Goal: Transaction & Acquisition: Book appointment/travel/reservation

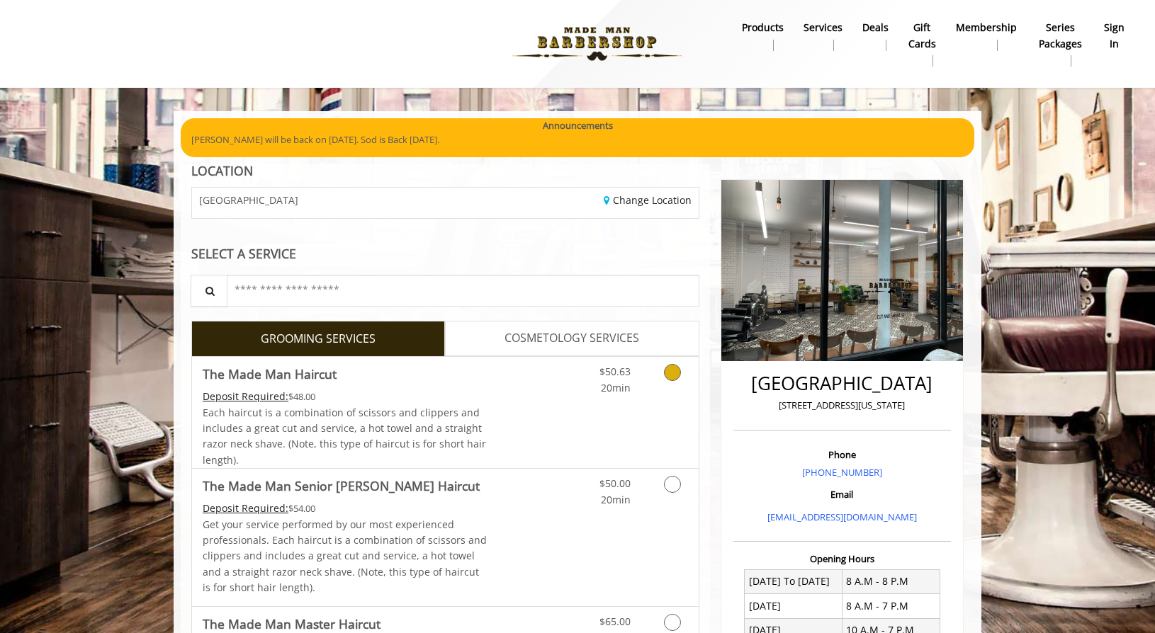
click at [675, 366] on icon "Grooming services" at bounding box center [672, 372] width 17 height 17
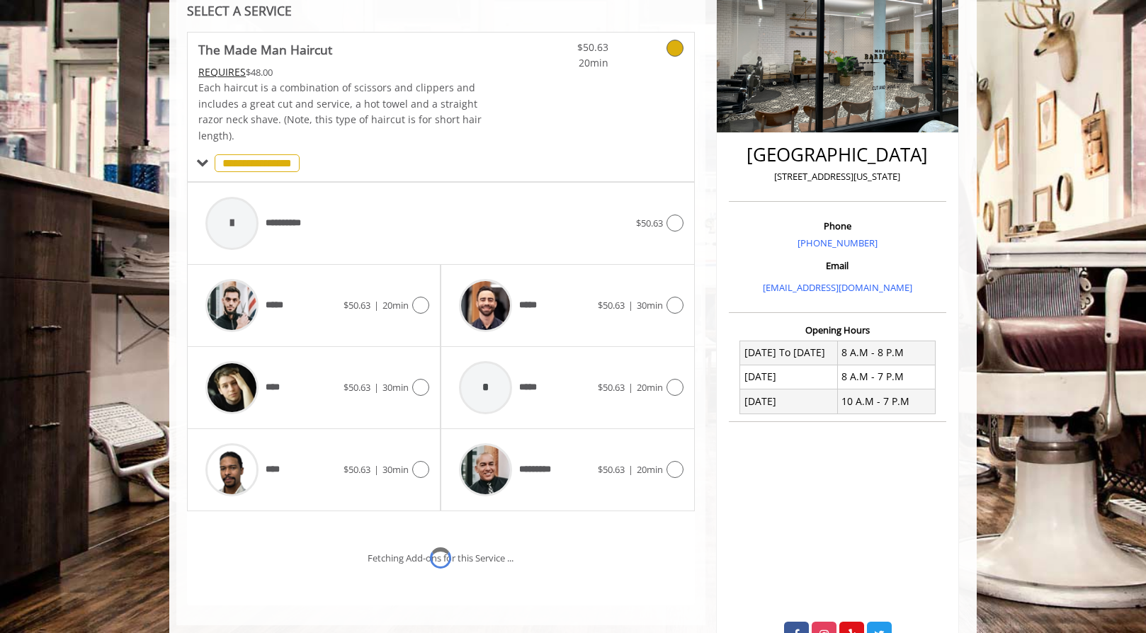
scroll to position [315, 0]
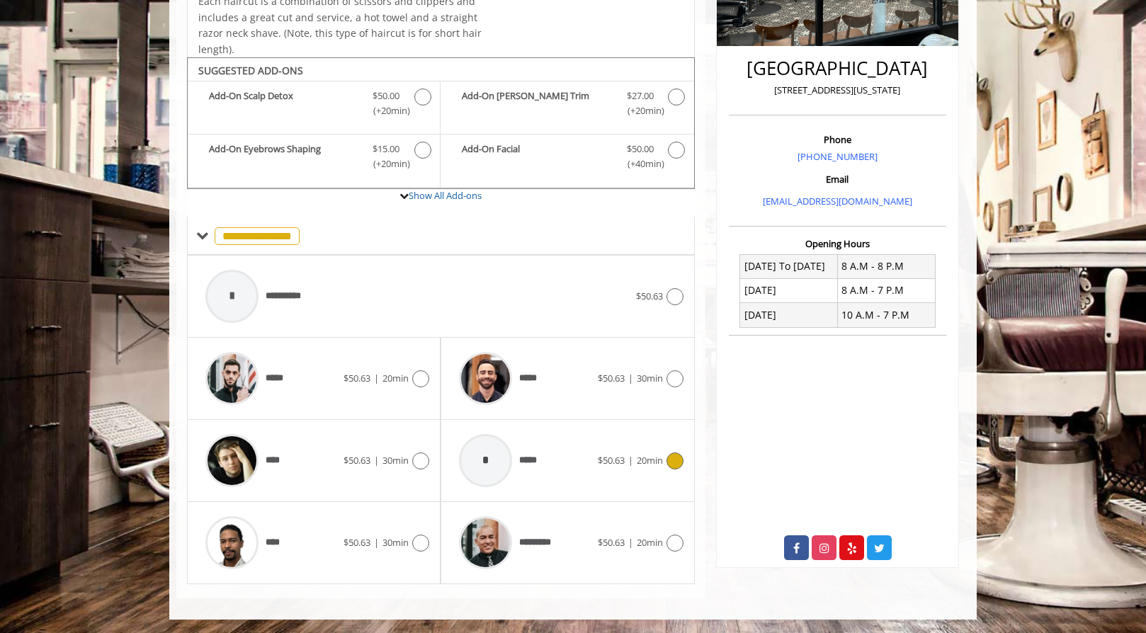
click at [673, 450] on div "* ***** $50.63 | 20min" at bounding box center [567, 460] width 231 height 67
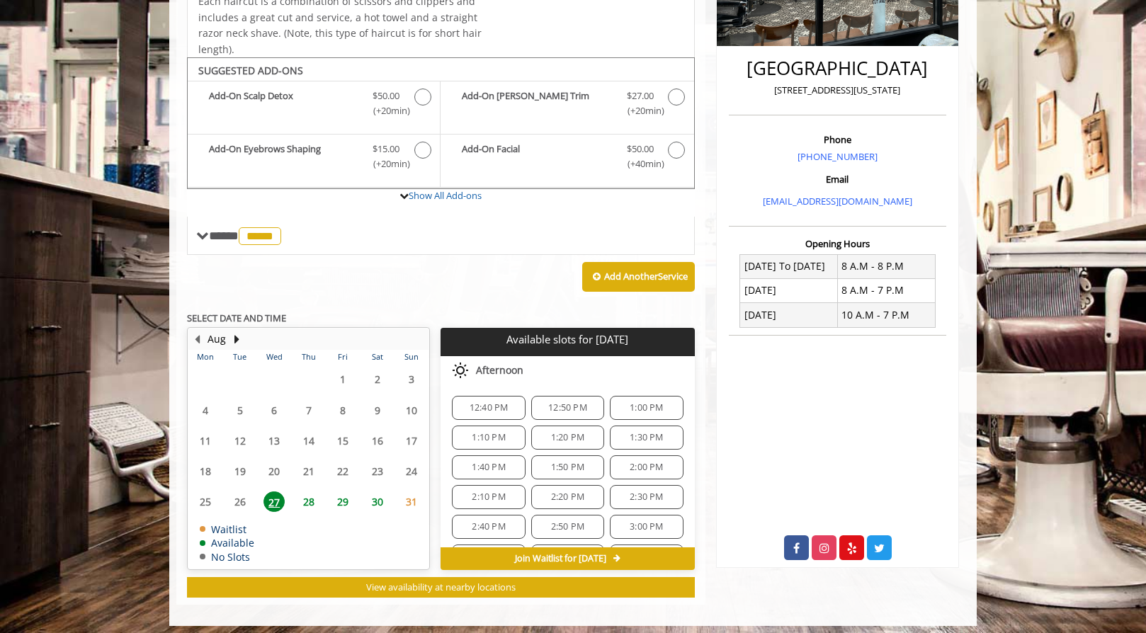
scroll to position [322, 0]
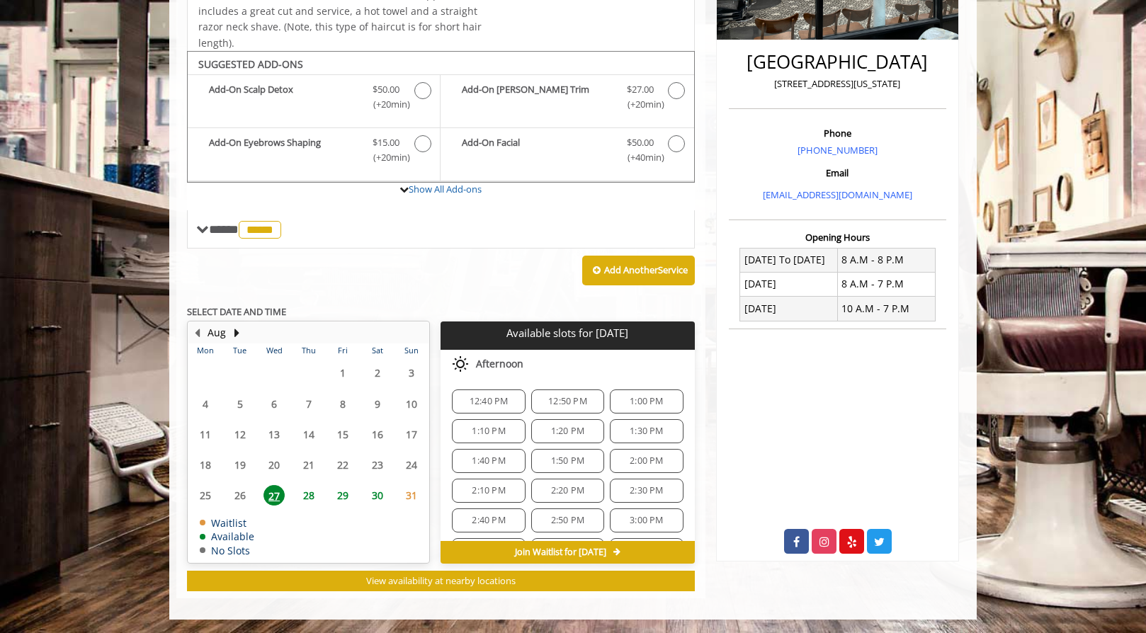
click at [307, 493] on span "28" at bounding box center [308, 495] width 21 height 21
click at [276, 492] on span "27" at bounding box center [274, 495] width 21 height 21
click at [344, 494] on span "29" at bounding box center [342, 495] width 21 height 21
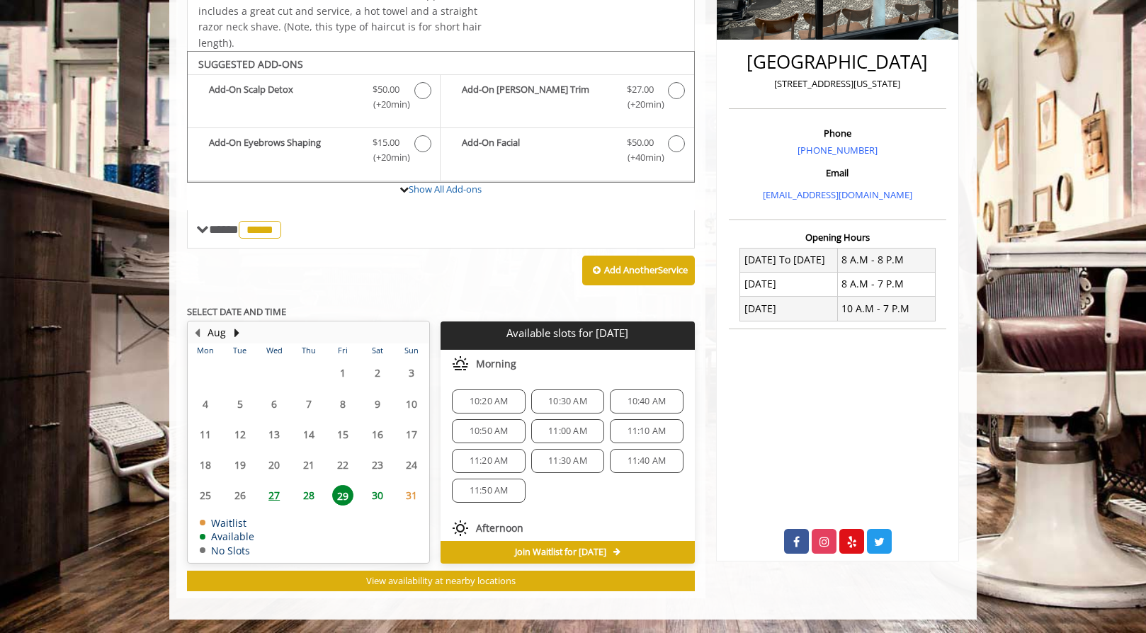
click at [309, 496] on span "28" at bounding box center [308, 495] width 21 height 21
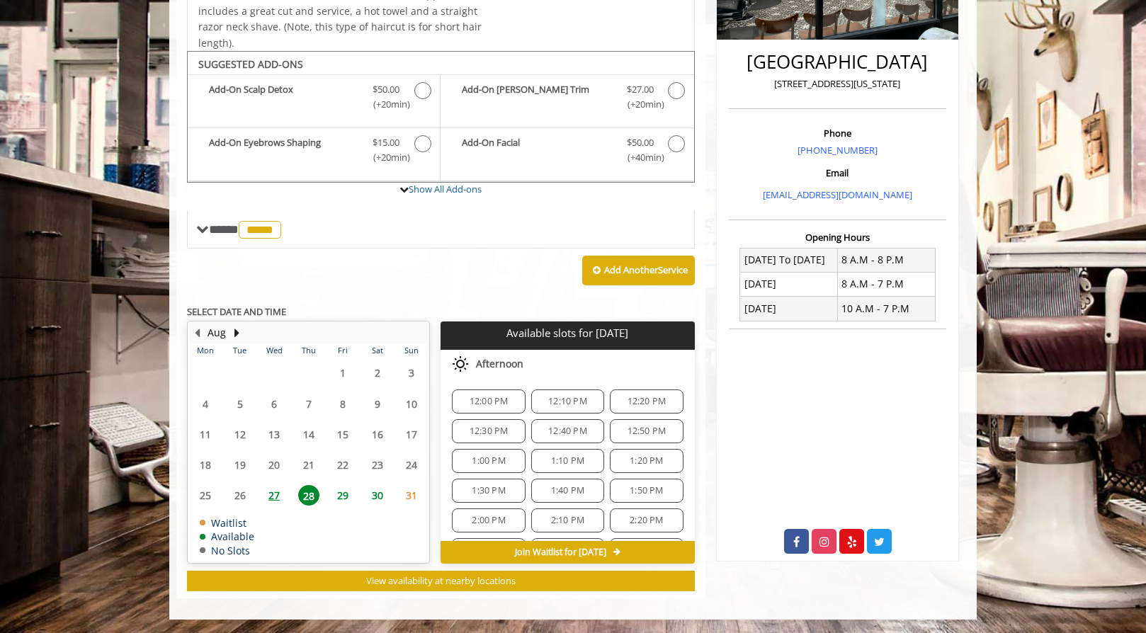
click at [271, 490] on span "27" at bounding box center [274, 495] width 21 height 21
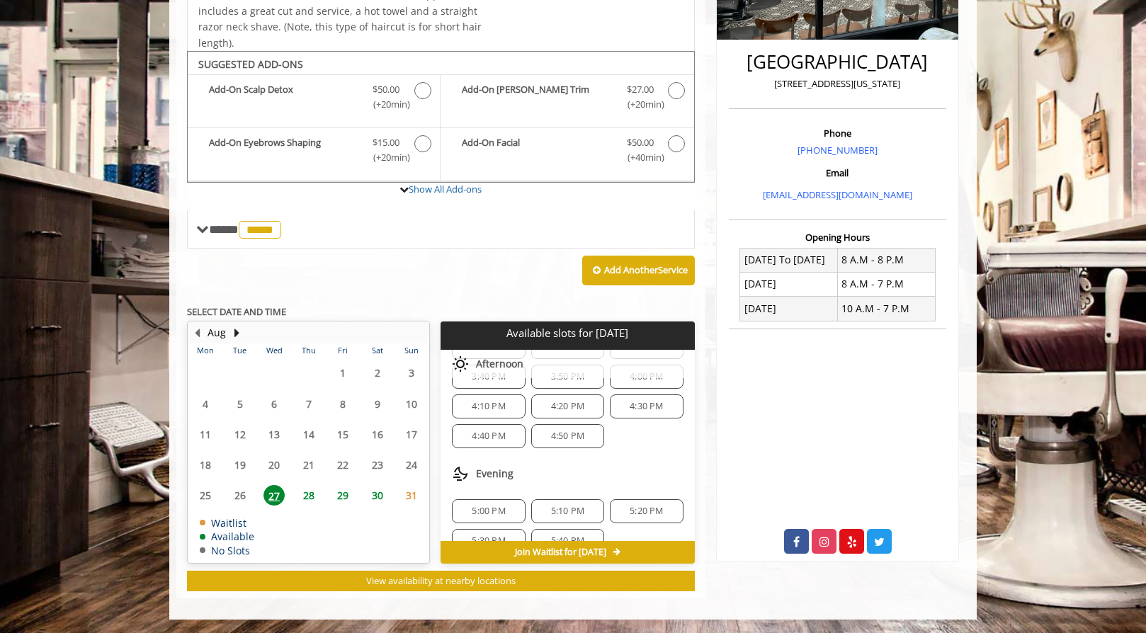
scroll to position [227, 0]
click at [482, 480] on div "5:00 PM" at bounding box center [488, 488] width 73 height 24
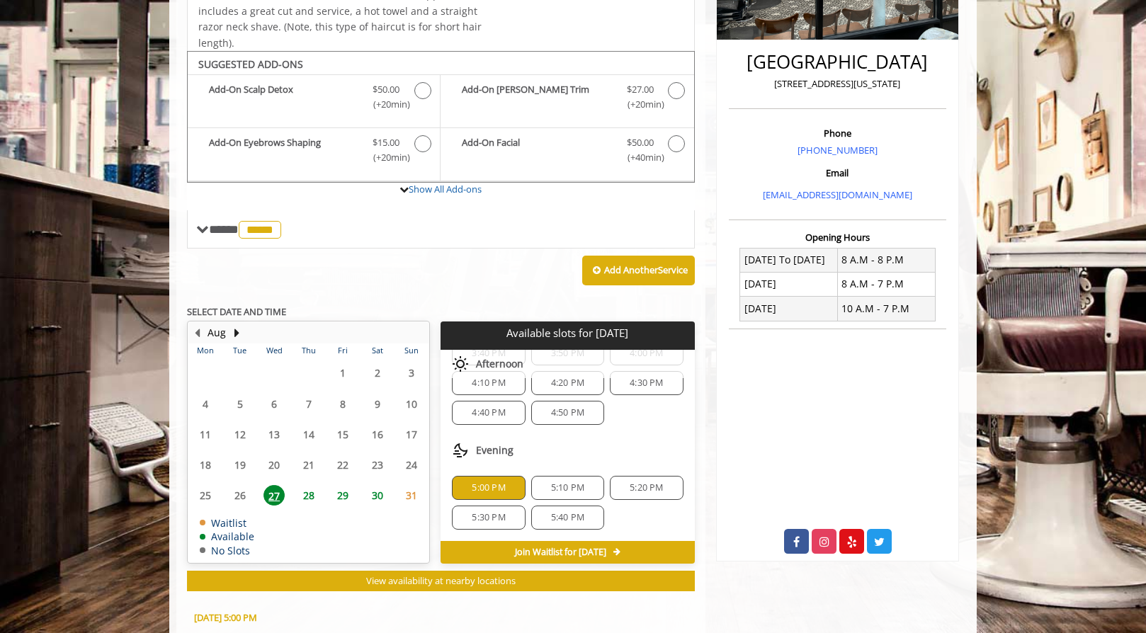
scroll to position [577, 0]
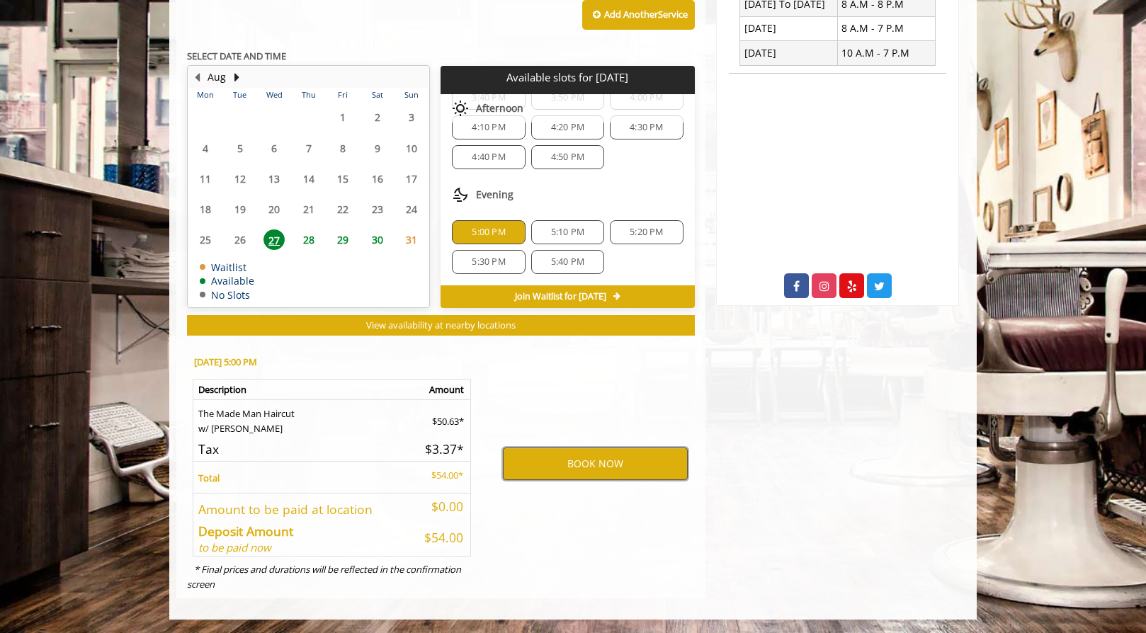
click at [600, 456] on button "BOOK NOW" at bounding box center [595, 464] width 185 height 33
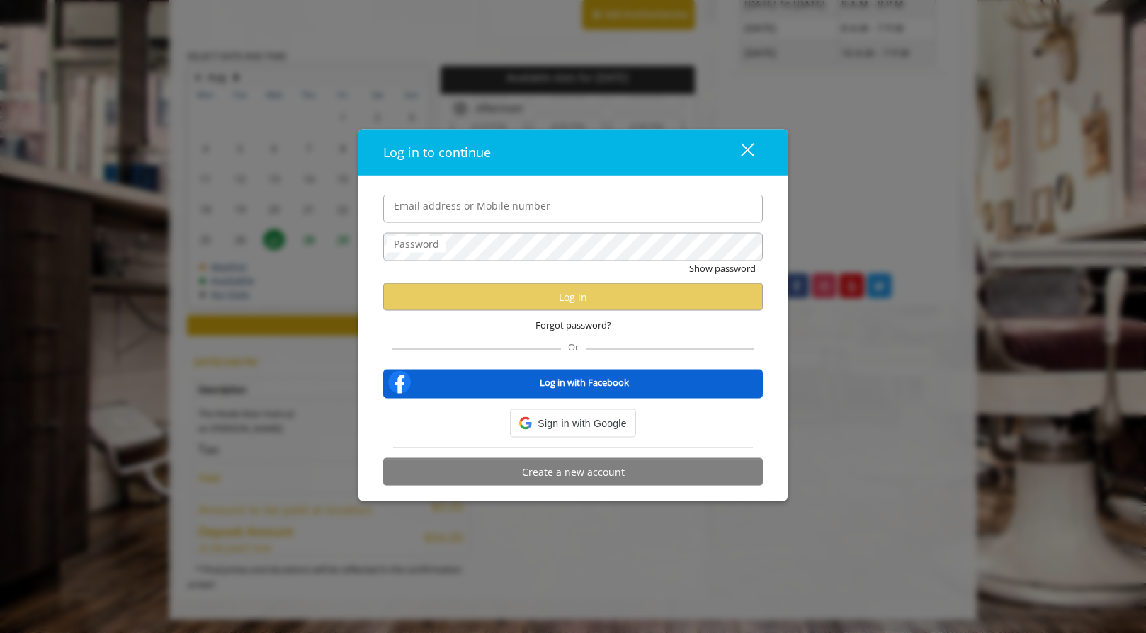
type input "**********"
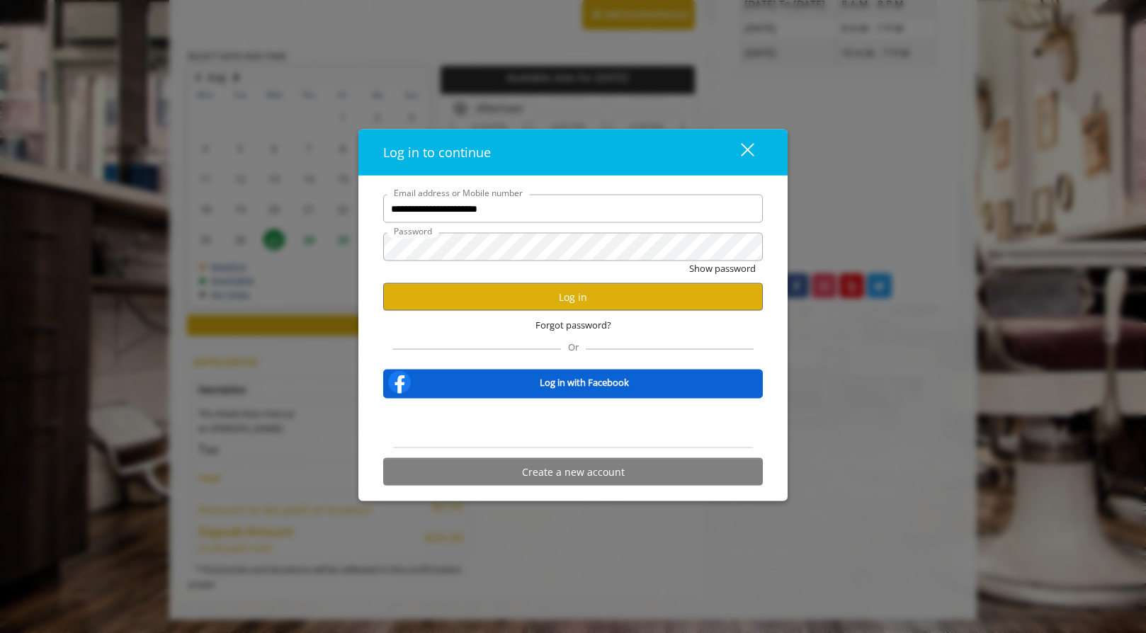
scroll to position [0, 0]
click at [556, 300] on button "Log in" at bounding box center [573, 297] width 380 height 28
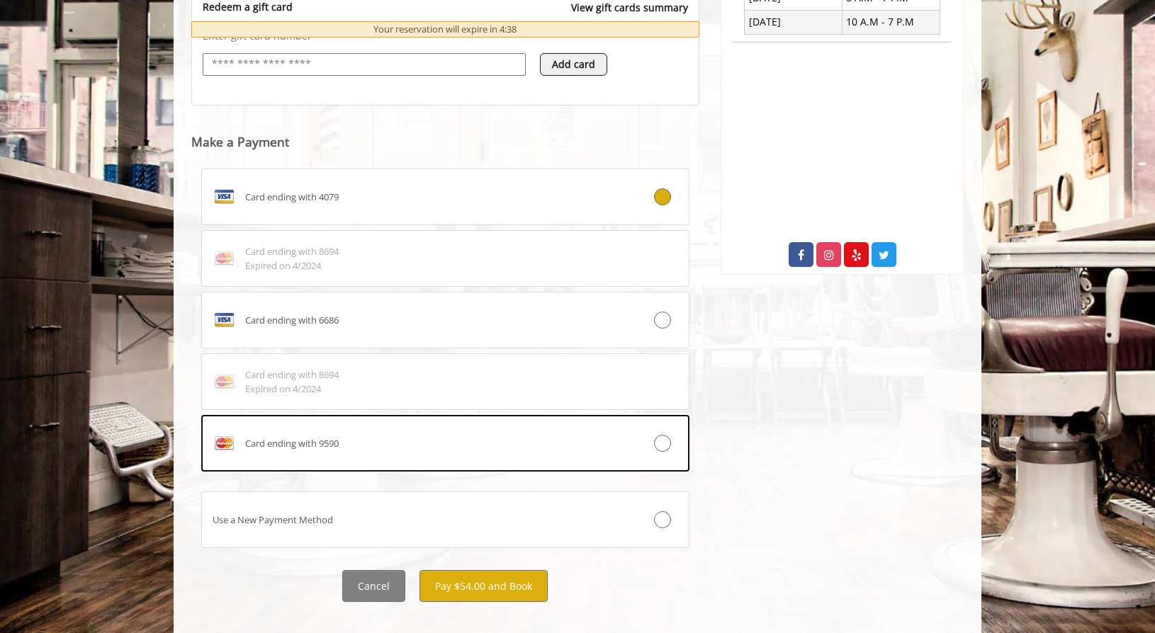
scroll to position [627, 0]
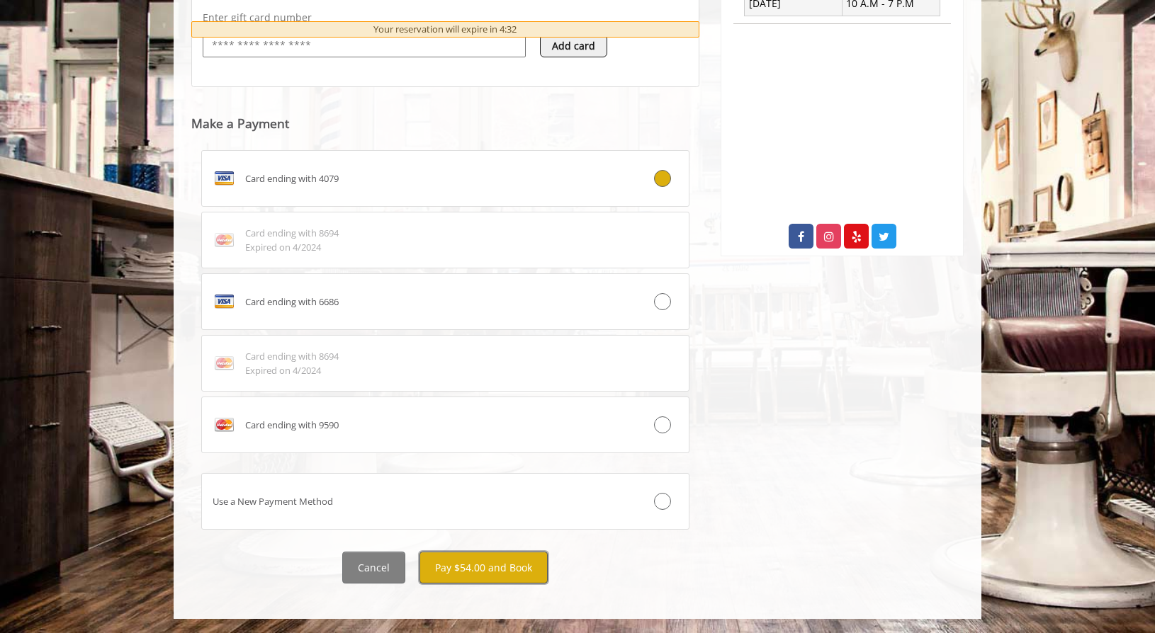
click at [499, 567] on button "Pay $54.00 and Book" at bounding box center [483, 568] width 128 height 32
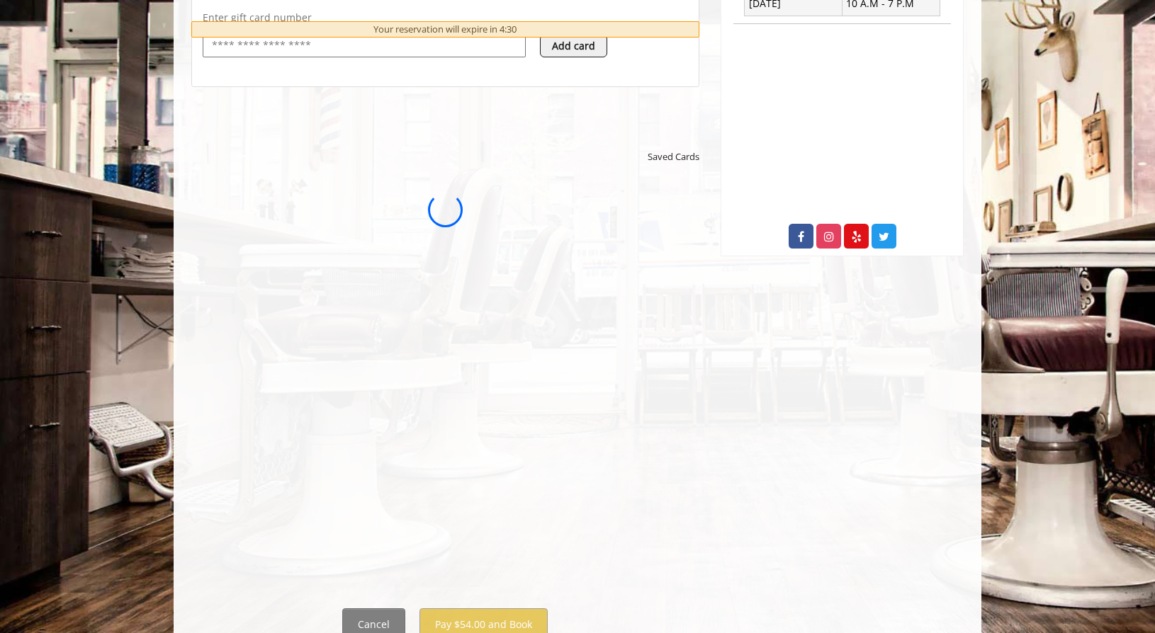
scroll to position [0, 0]
